Goal: Use online tool/utility

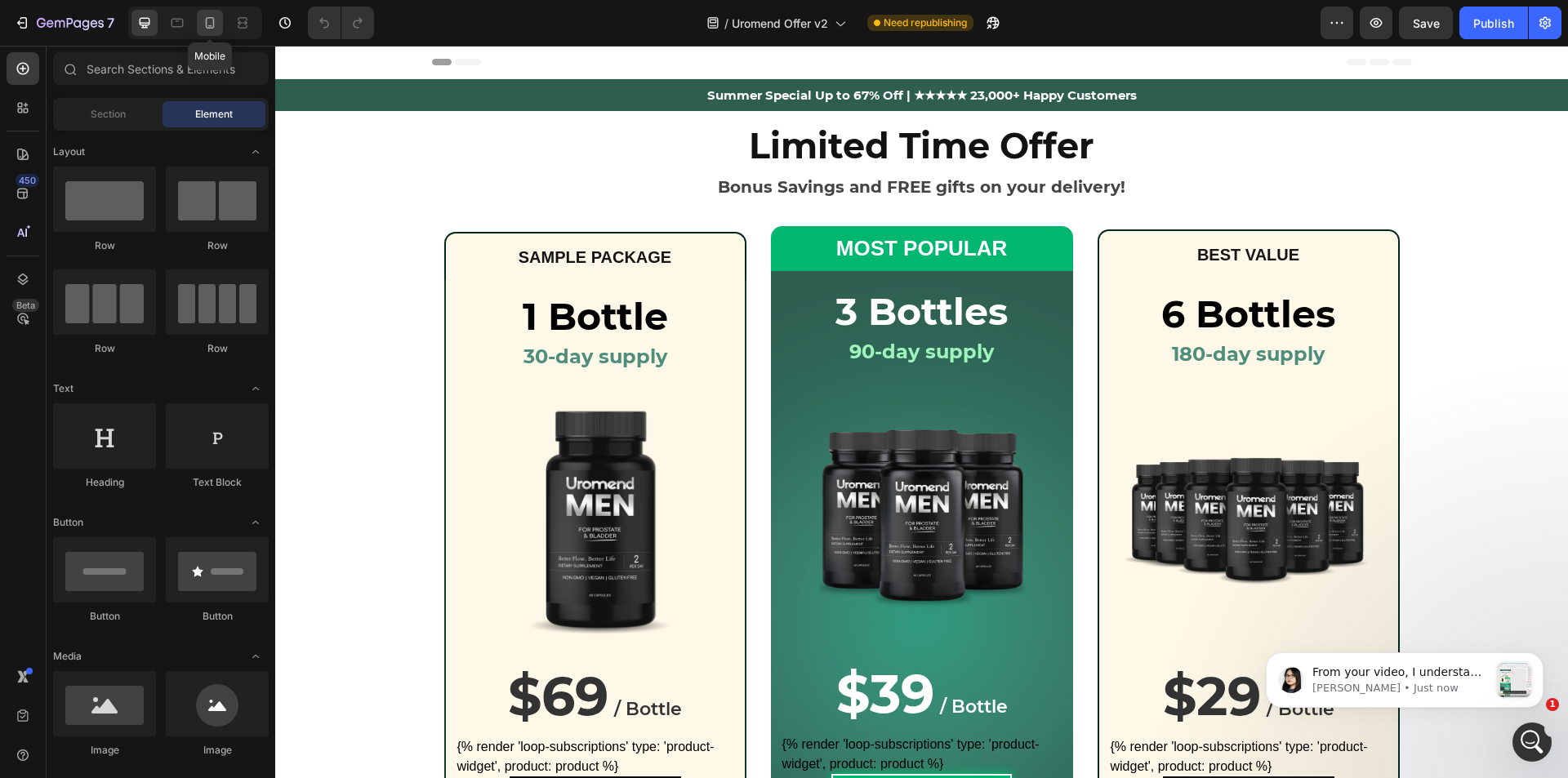
click at [205, 29] on icon at bounding box center [210, 23] width 17 height 17
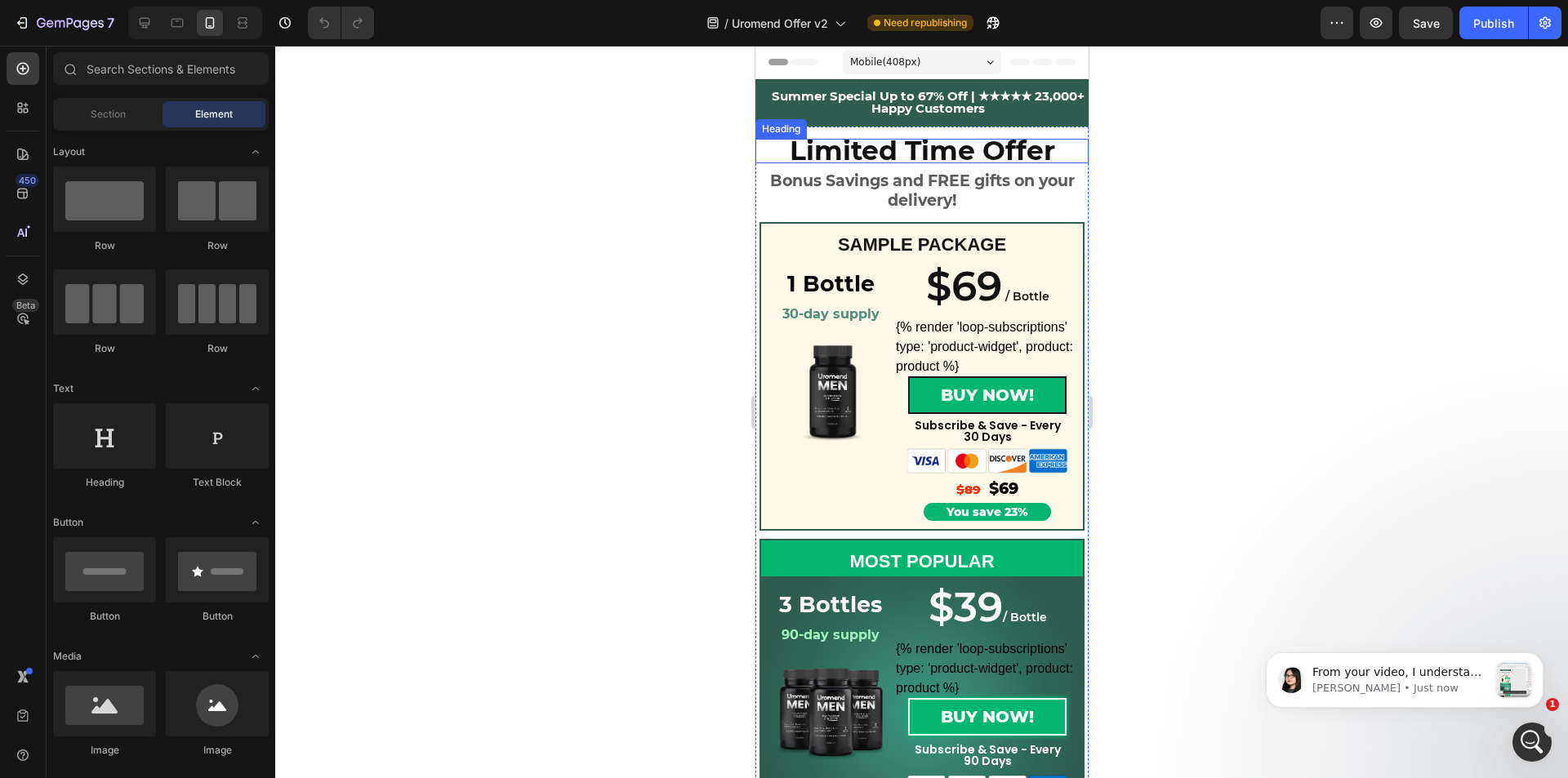
click at [815, 156] on strong "Limited Time Offer" at bounding box center [921, 149] width 265 height 32
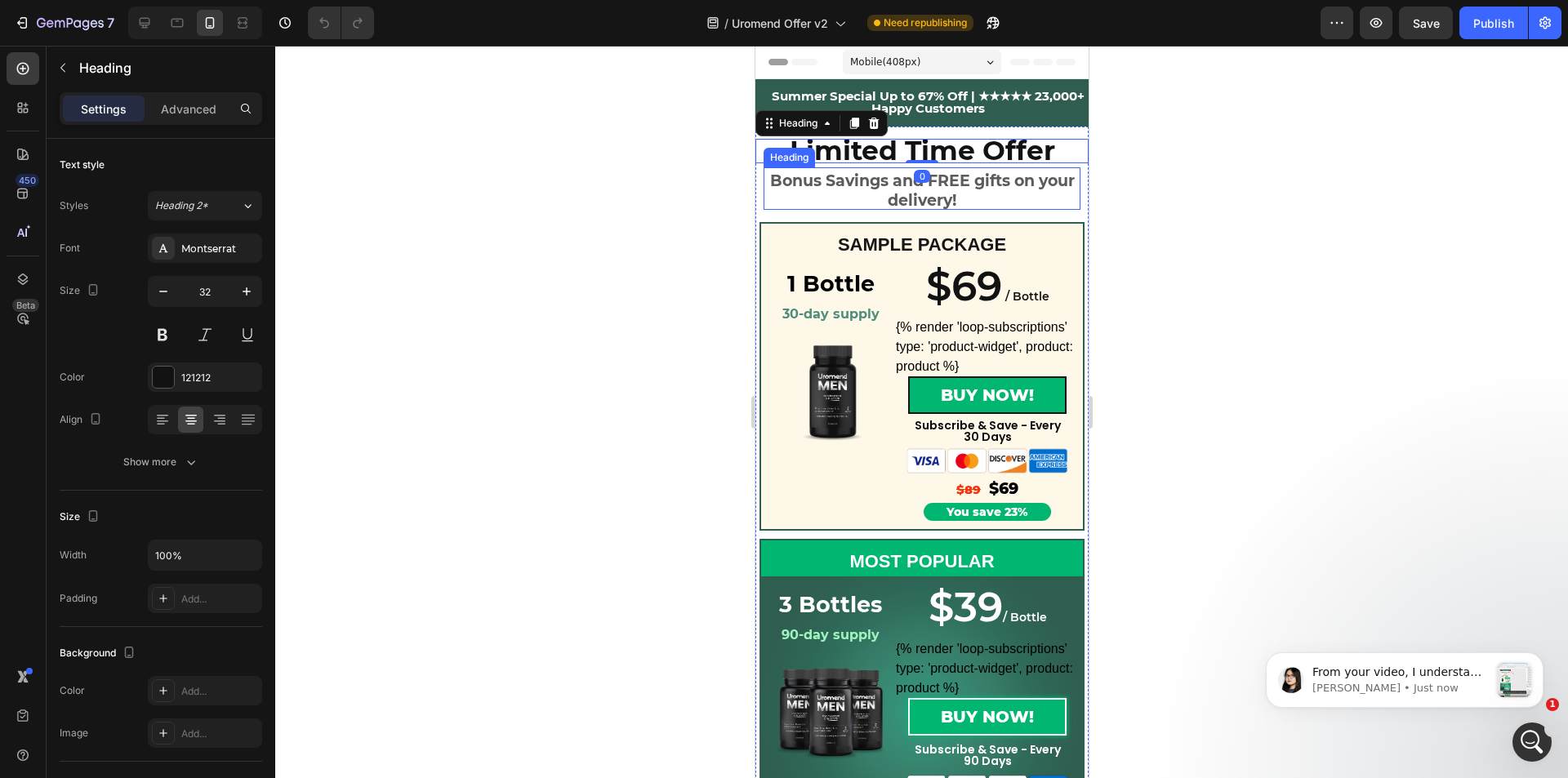
click at [805, 191] on h2 "Bonus Savings and FREE gifts on your delivery!" at bounding box center [921, 189] width 317 height 42
click at [962, 162] on strong "Limited Time Offer" at bounding box center [921, 149] width 265 height 32
click at [943, 180] on strong "Bonus Savings and FREE gifts on your delivery!" at bounding box center [921, 191] width 305 height 39
click at [701, 273] on div at bounding box center [921, 412] width 1293 height 732
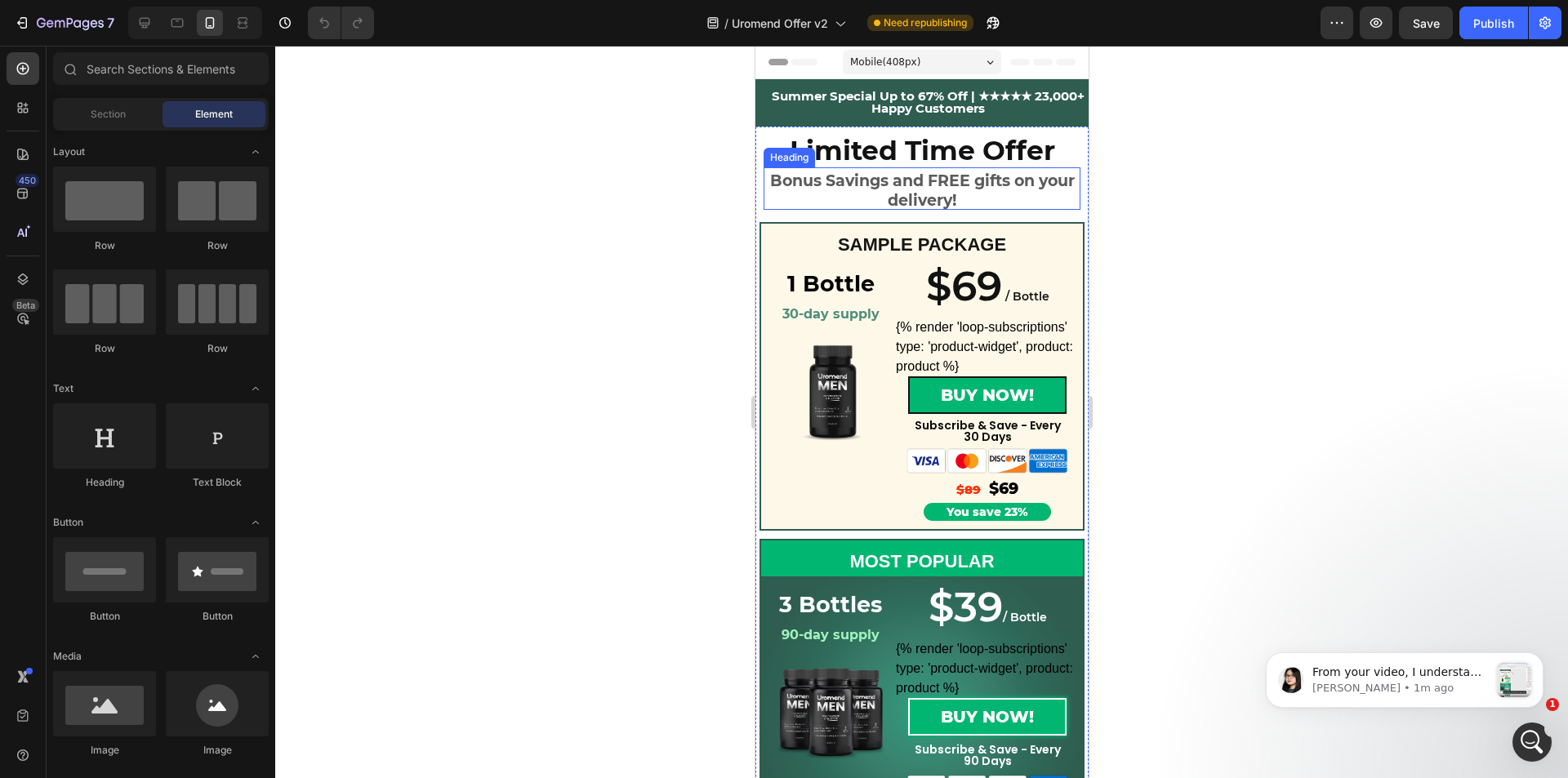
click at [823, 178] on strong "Bonus Savings and FREE gifts on your delivery!" at bounding box center [921, 191] width 305 height 39
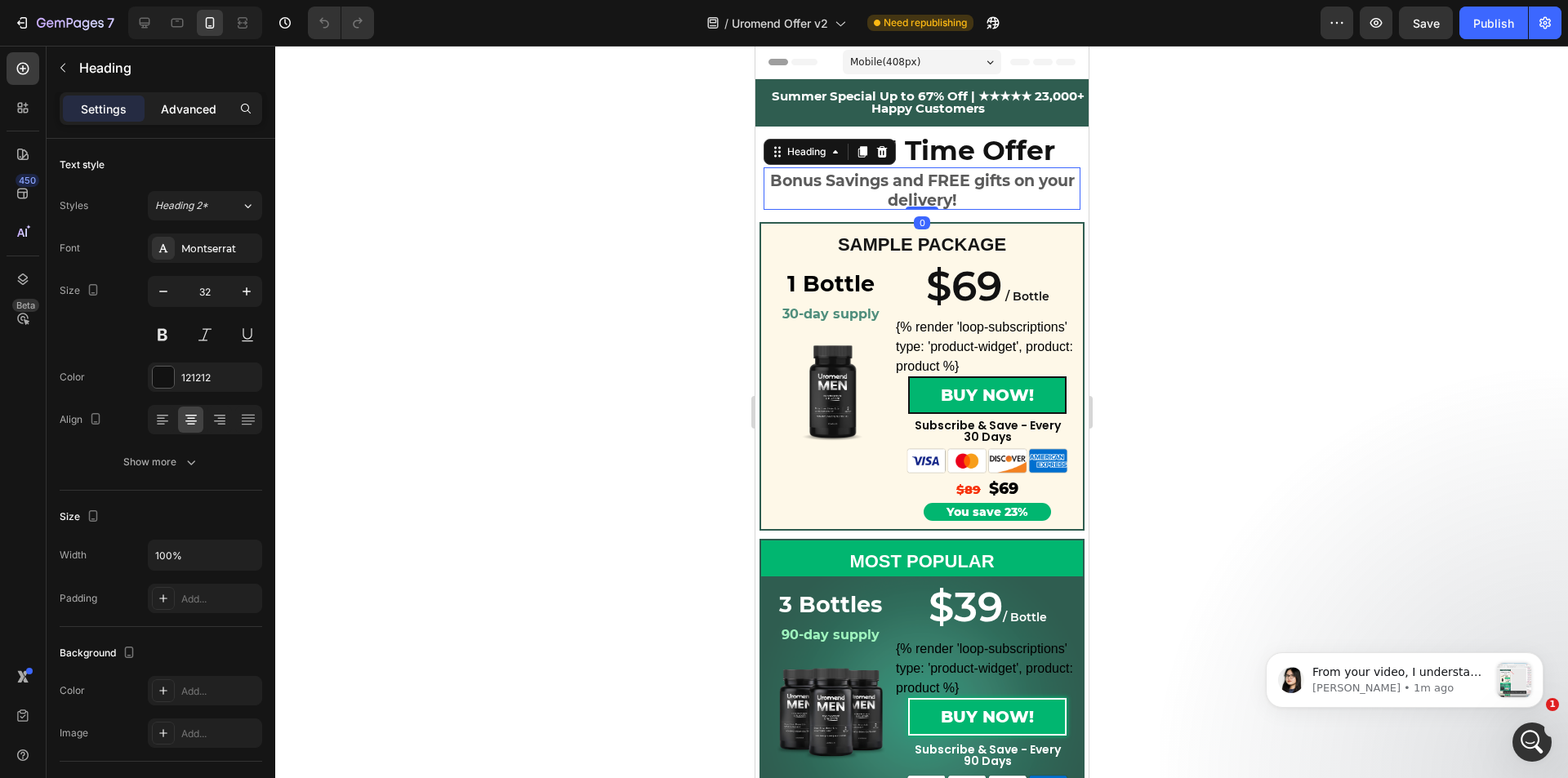
click at [180, 108] on p "Advanced" at bounding box center [189, 109] width 55 height 17
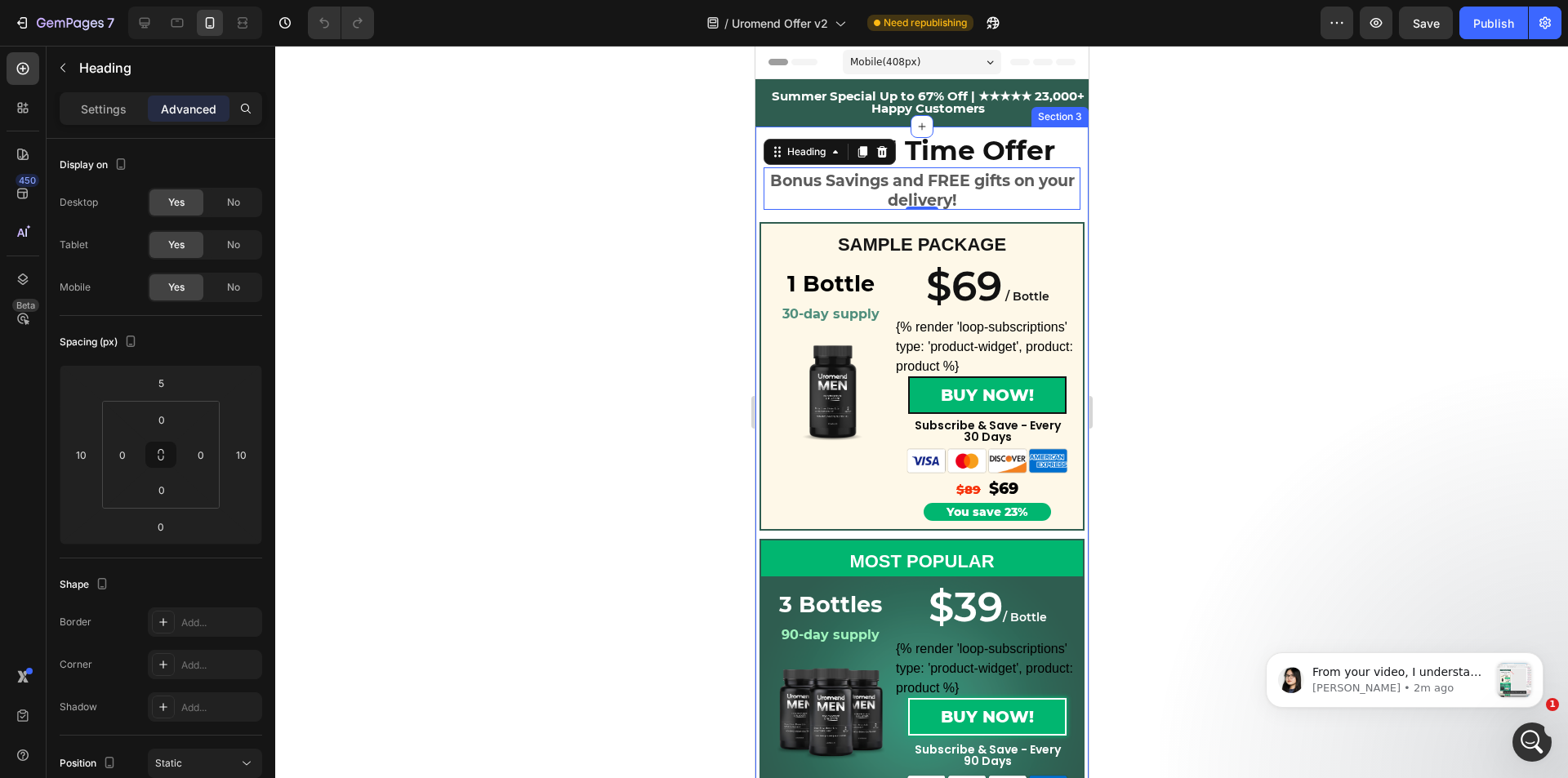
click at [837, 129] on div "Limited Time Offer Heading Bonus Savings and FREE gifts on your delivery! Headi…" at bounding box center [921, 655] width 333 height 1058
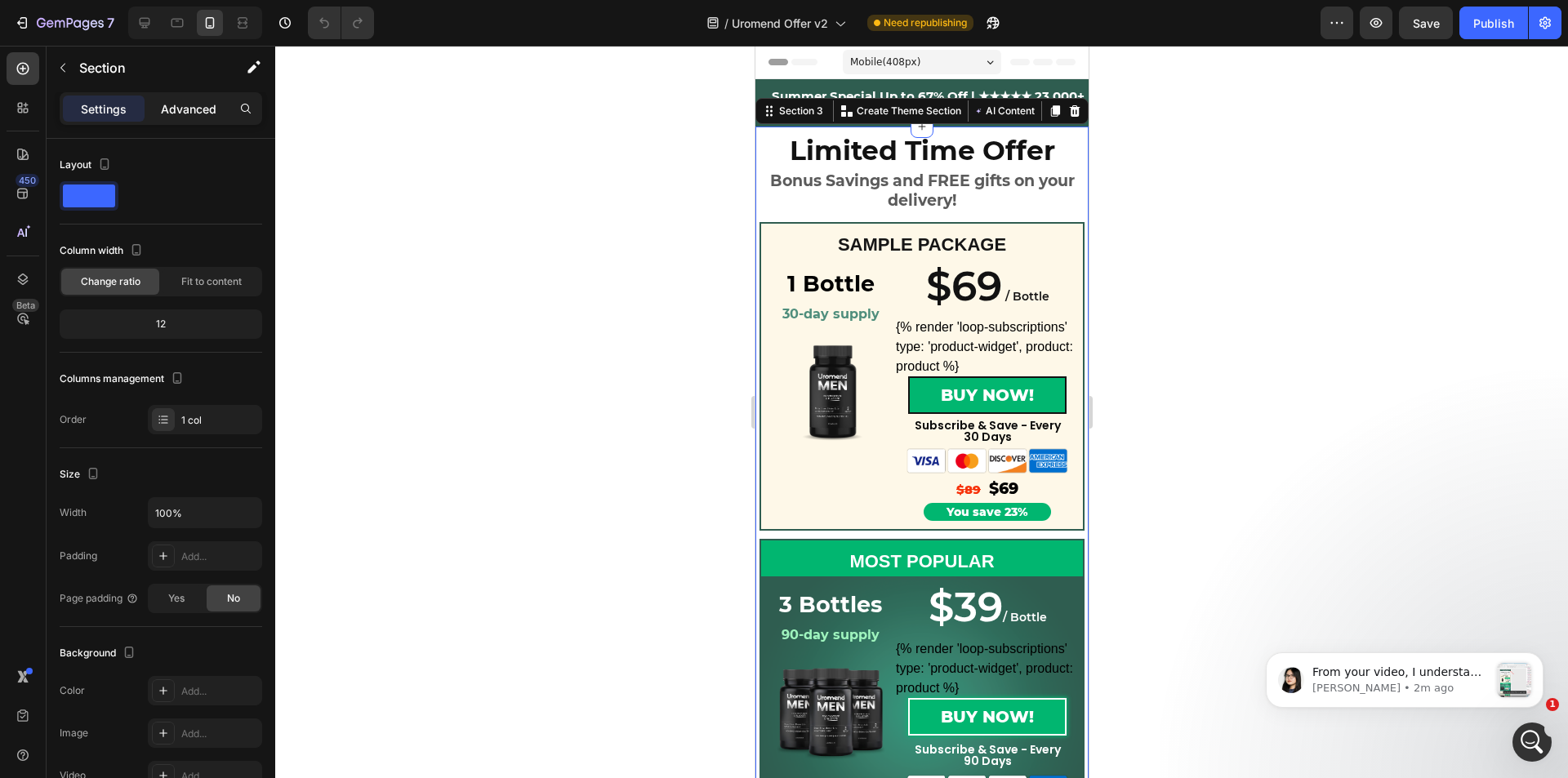
click at [187, 106] on p "Advanced" at bounding box center [189, 109] width 55 height 17
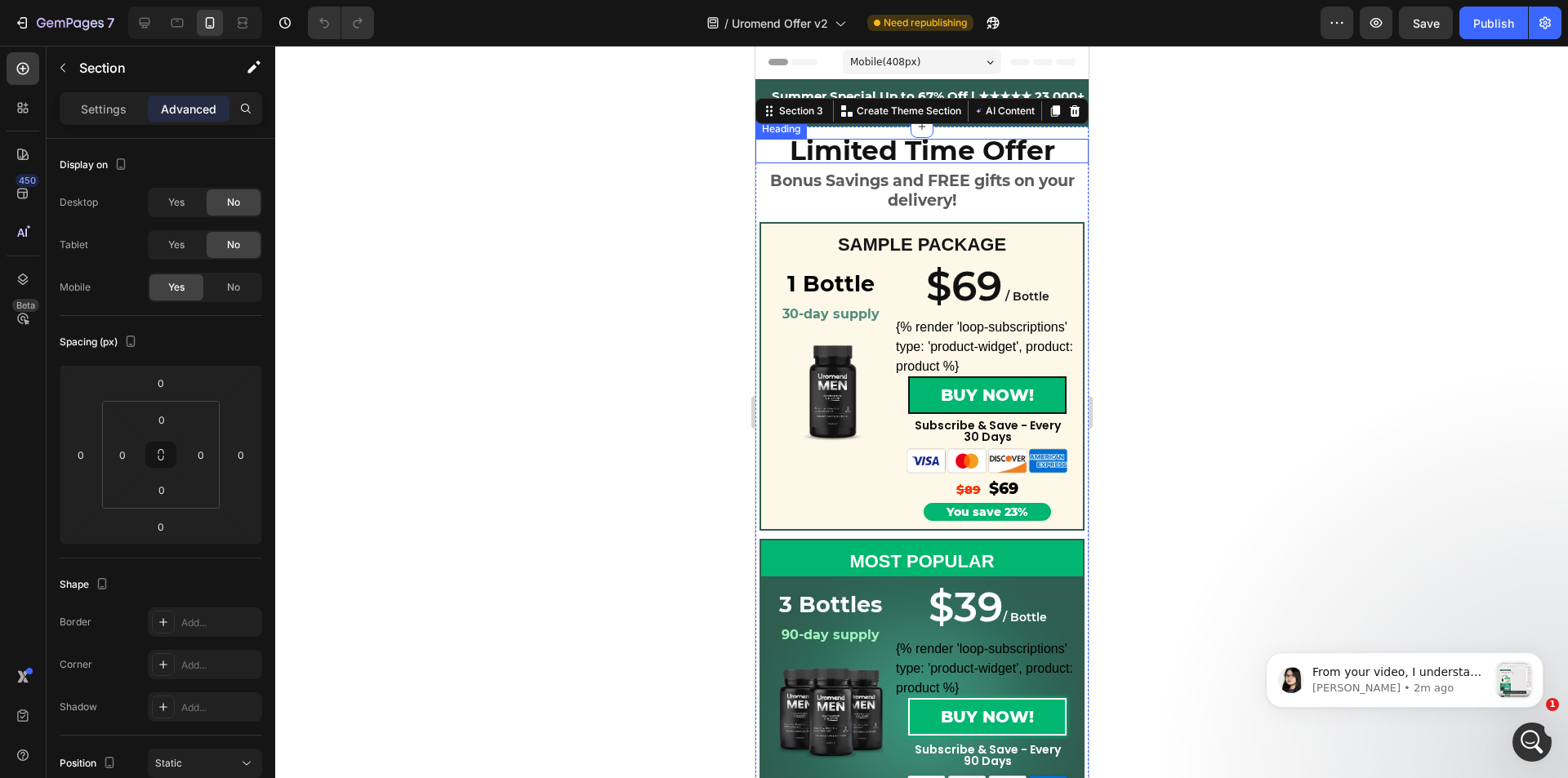
click at [819, 145] on strong "Limited Time Offer" at bounding box center [921, 149] width 265 height 32
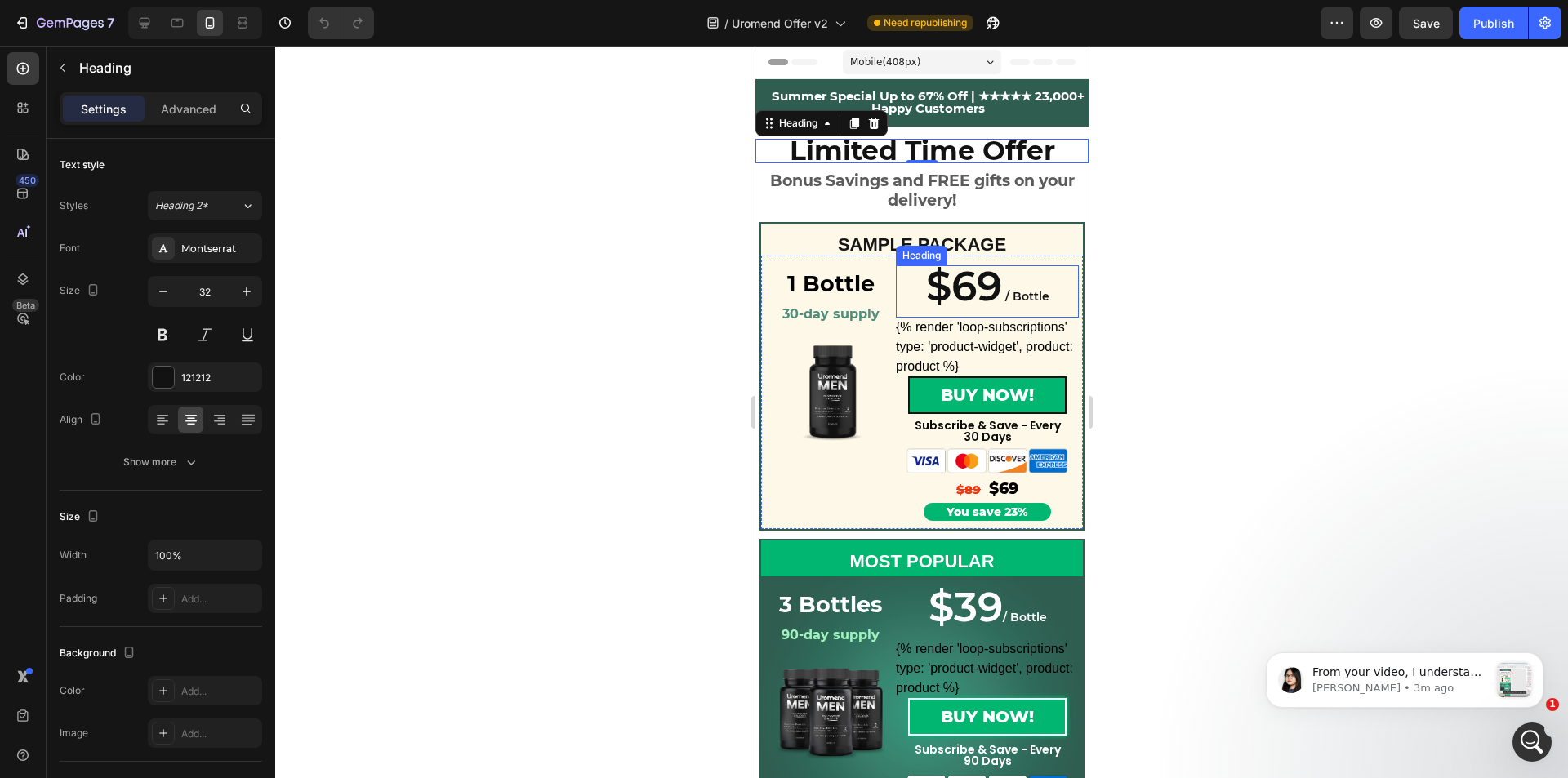
click at [974, 295] on span "$69" at bounding box center [963, 286] width 76 height 50
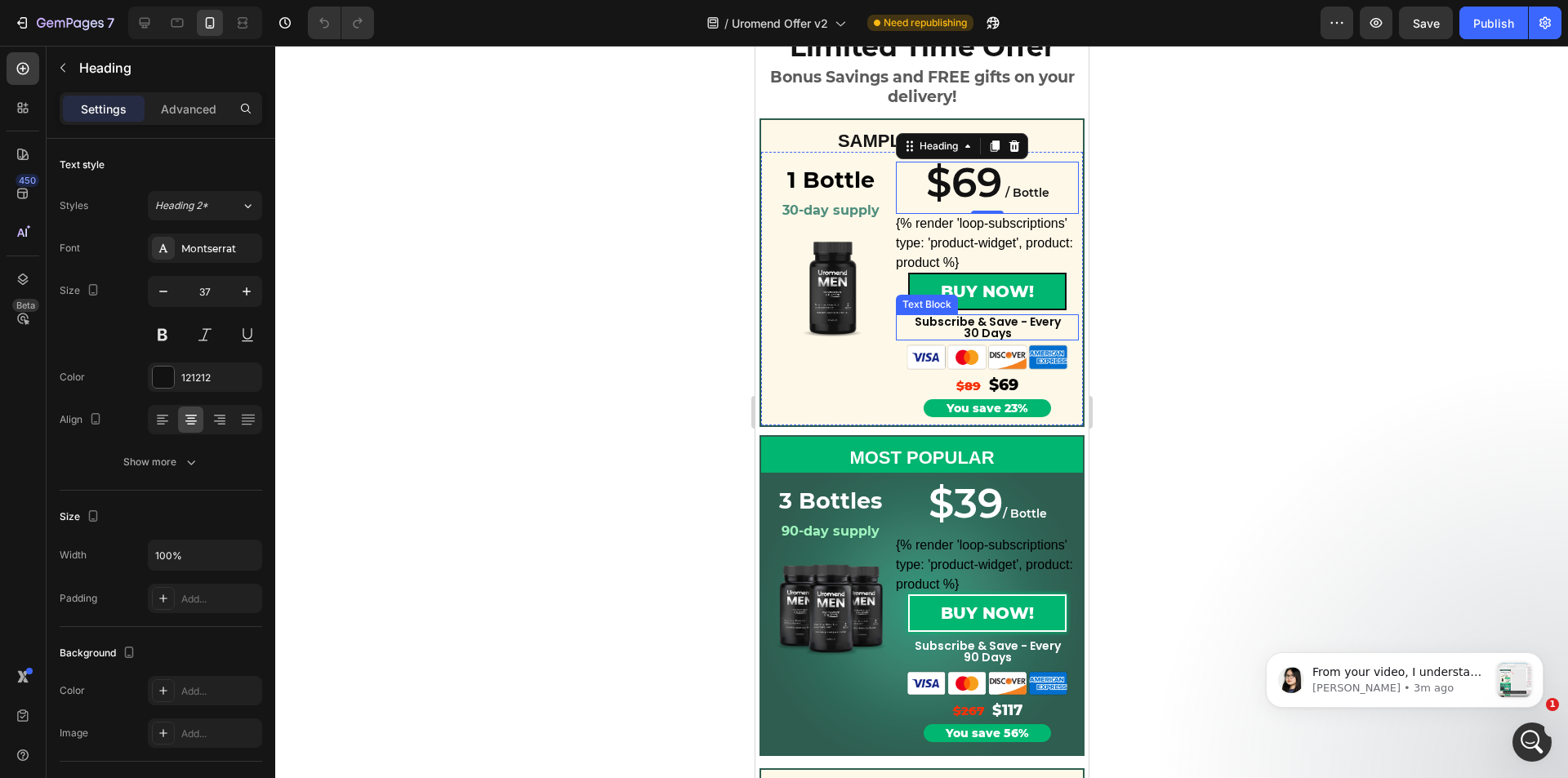
scroll to position [163, 0]
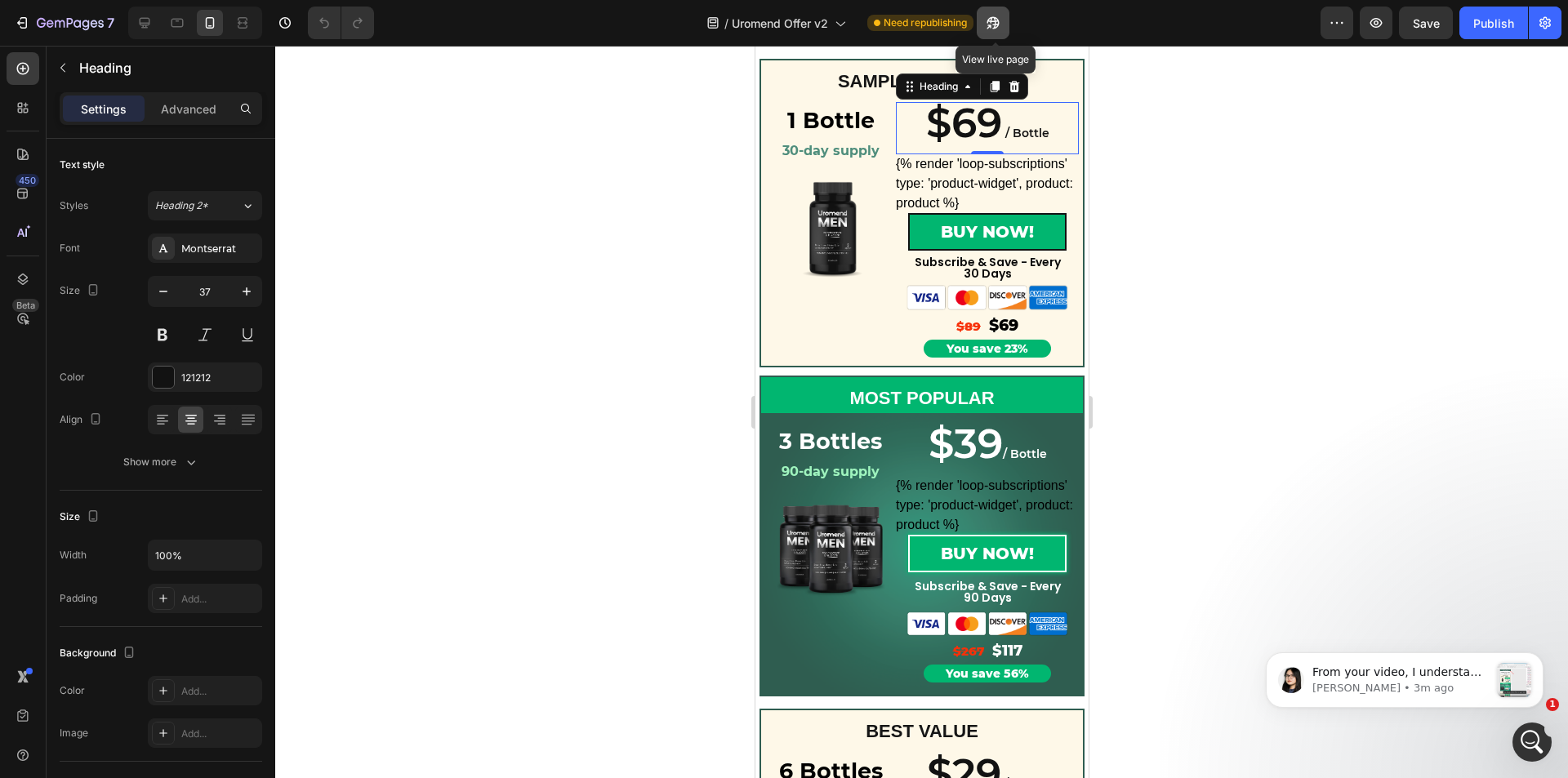
click at [995, 32] on button "button" at bounding box center [992, 22] width 32 height 32
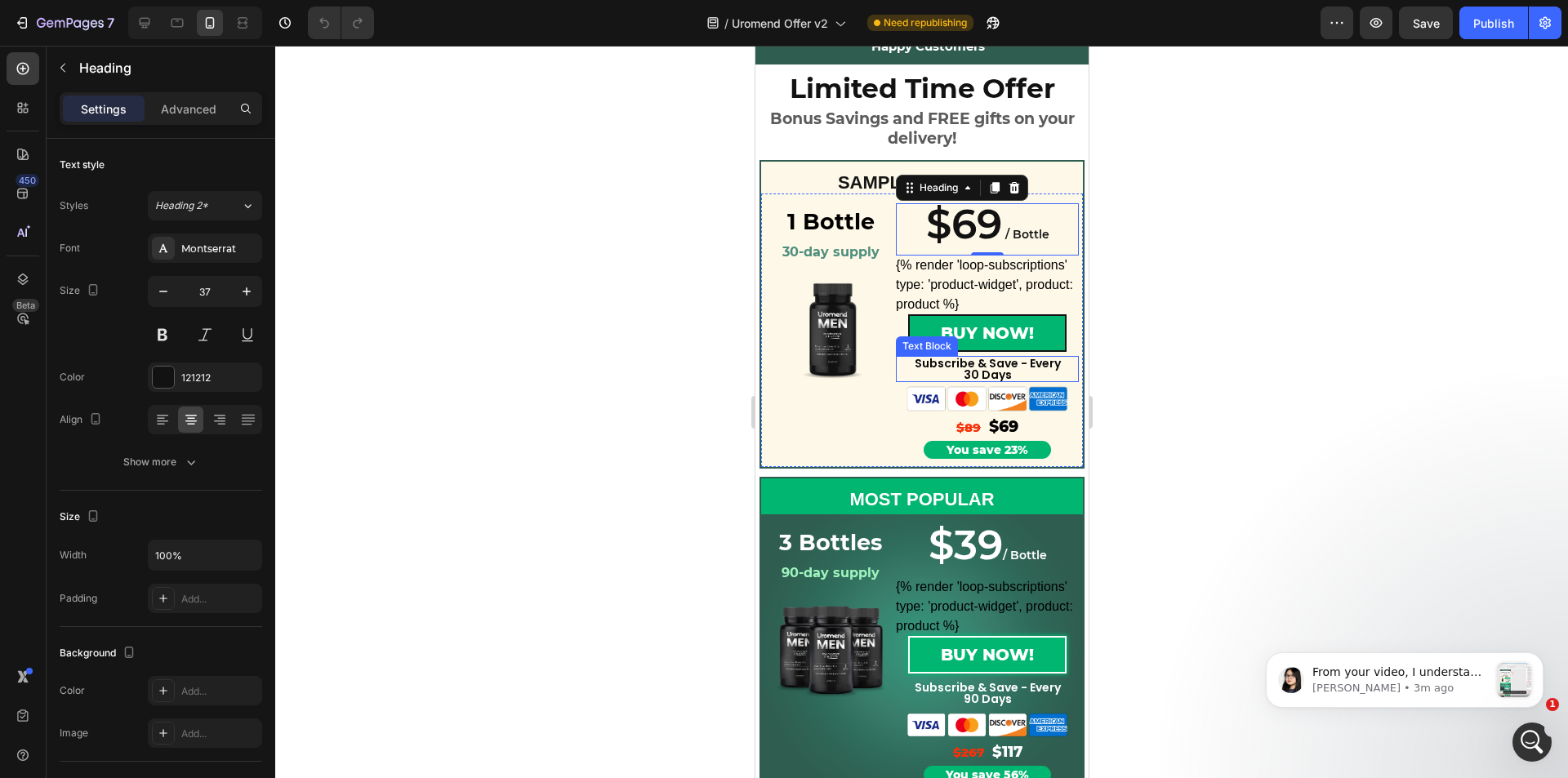
scroll to position [0, 0]
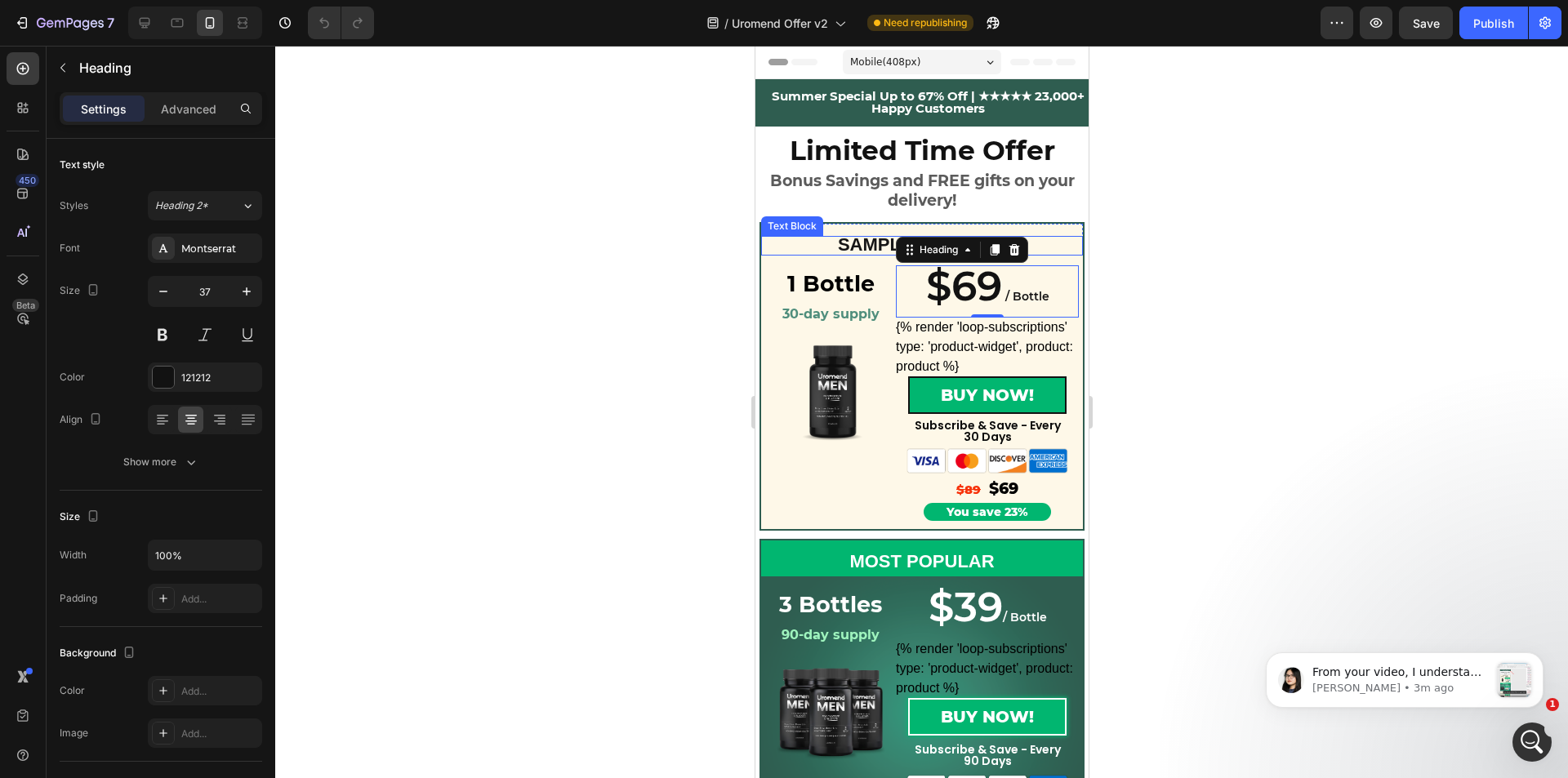
click at [862, 250] on span "SAMPLE PACKAGE" at bounding box center [920, 244] width 169 height 20
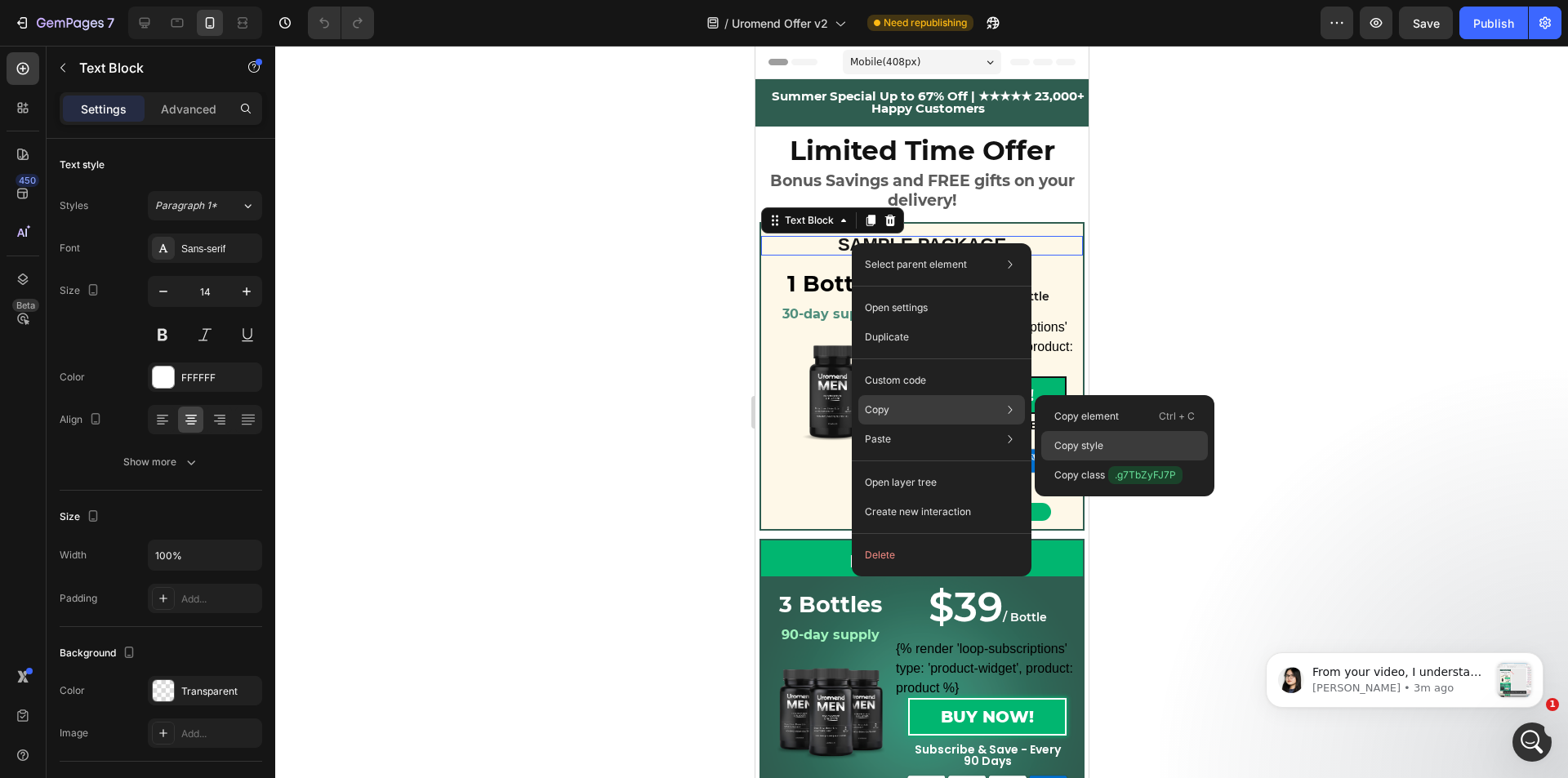
click at [1092, 442] on p "Copy style" at bounding box center [1078, 446] width 49 height 15
